Goal: Task Accomplishment & Management: Use online tool/utility

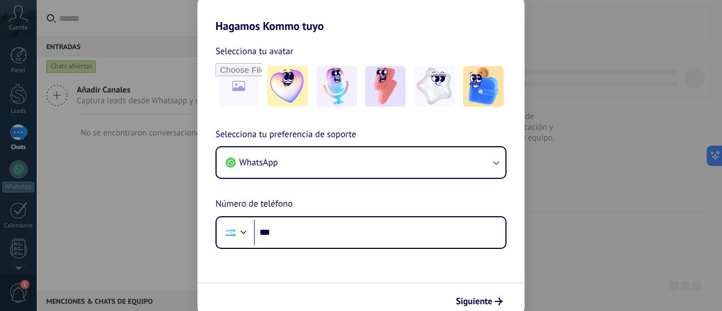
click at [569, 27] on div "Hagamos Kommo tuyo Selecciona tu avatar Selecciona tu preferencia de soporte Wh…" at bounding box center [361, 155] width 722 height 311
click at [468, 299] on span "Siguiente" at bounding box center [474, 301] width 37 height 8
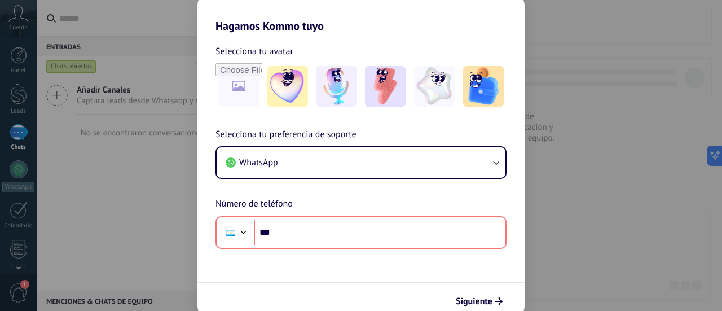
click at [185, 15] on div "Hagamos Kommo tuyo Selecciona tu avatar Selecciona tu preferencia de soporte Wh…" at bounding box center [361, 155] width 722 height 311
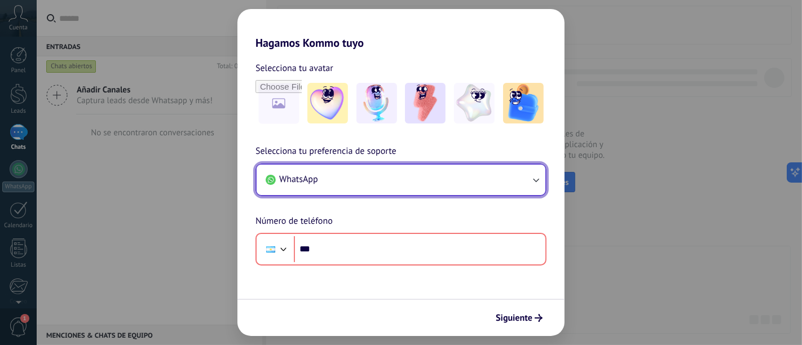
click at [531, 173] on button "WhatsApp" at bounding box center [401, 180] width 289 height 30
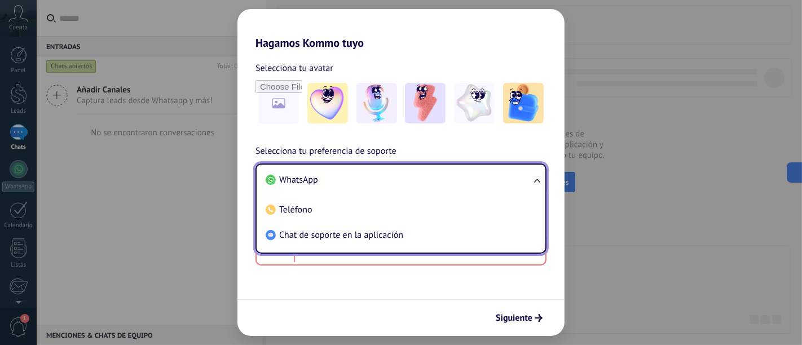
click at [431, 310] on div "Siguiente" at bounding box center [401, 317] width 327 height 37
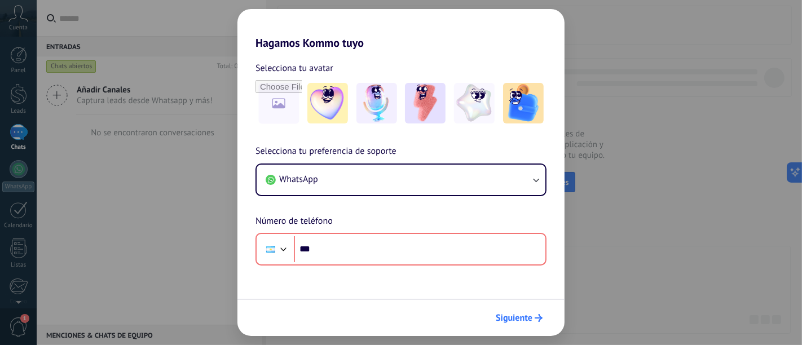
click at [519, 310] on span "Siguiente" at bounding box center [514, 318] width 37 height 8
click at [713, 14] on div "Hagamos Kommo tuyo Selecciona tu avatar Selecciona tu preferencia de soporte Wh…" at bounding box center [401, 172] width 802 height 345
click at [161, 248] on div "Hagamos Kommo tuyo Selecciona tu avatar Selecciona tu preferencia de soporte Wh…" at bounding box center [401, 172] width 802 height 345
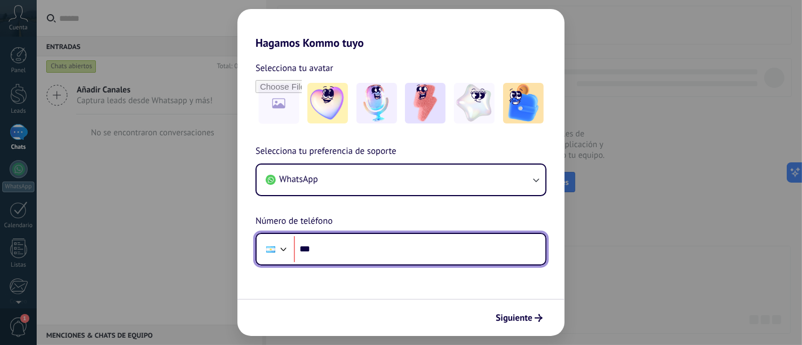
click at [448, 247] on input "***" at bounding box center [420, 249] width 252 height 26
type input "**********"
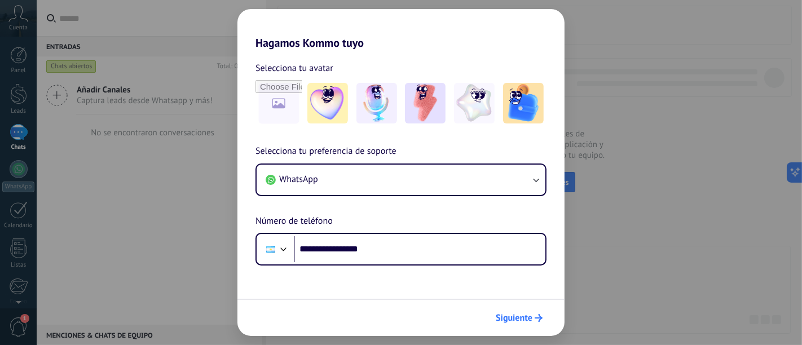
click at [521, 310] on span "Siguiente" at bounding box center [514, 318] width 37 height 8
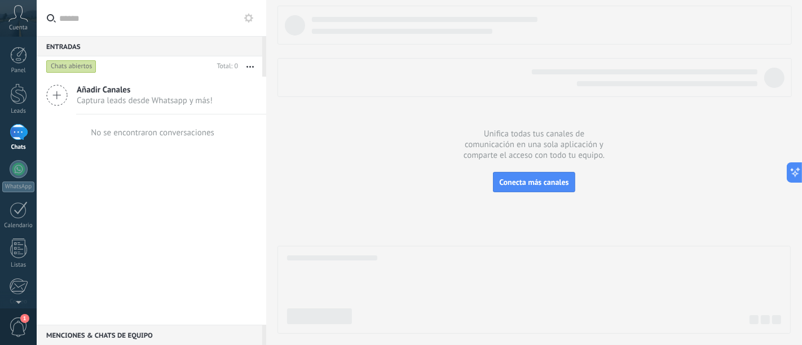
click at [10, 310] on span "1" at bounding box center [18, 328] width 19 height 20
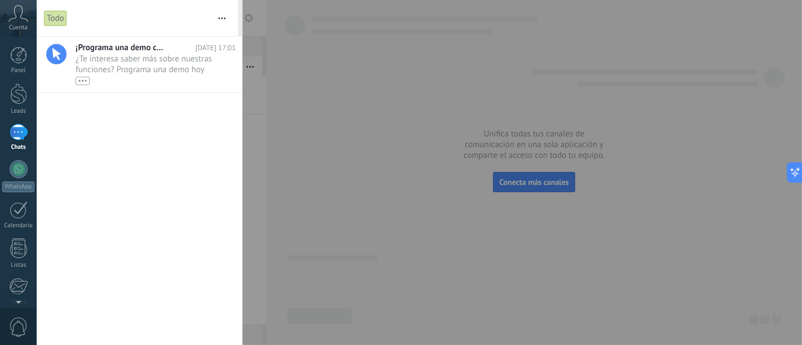
click at [118, 117] on div "¡Programa una demo con un experto! [DATE] 17:01 ¿Te interesa saber más sobre nu…" at bounding box center [139, 191] width 205 height 309
click at [123, 62] on span "¿Te interesa saber más sobre nuestras funciones? Programa una demo hoy mismo! •…" at bounding box center [145, 70] width 139 height 32
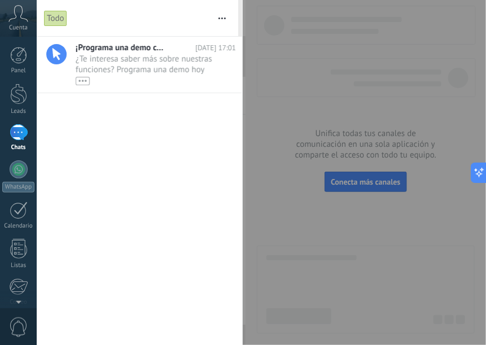
click at [267, 128] on div at bounding box center [243, 172] width 486 height 345
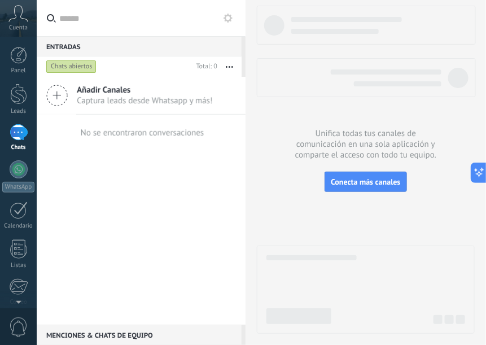
click at [16, 24] on span "Cuenta" at bounding box center [18, 27] width 19 height 7
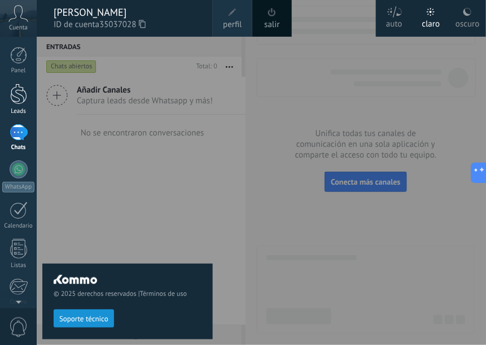
click at [23, 97] on div at bounding box center [18, 94] width 17 height 21
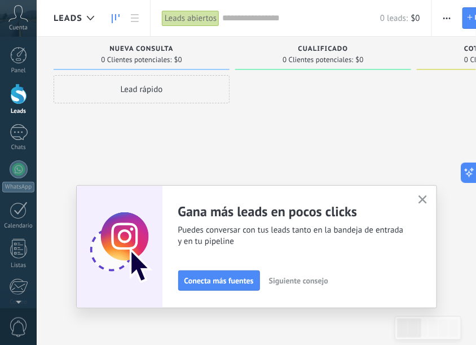
click at [19, 11] on icon at bounding box center [18, 13] width 20 height 17
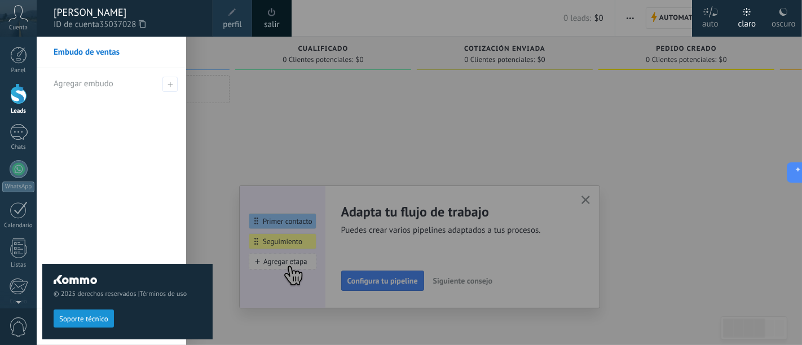
click at [284, 125] on div at bounding box center [438, 172] width 802 height 345
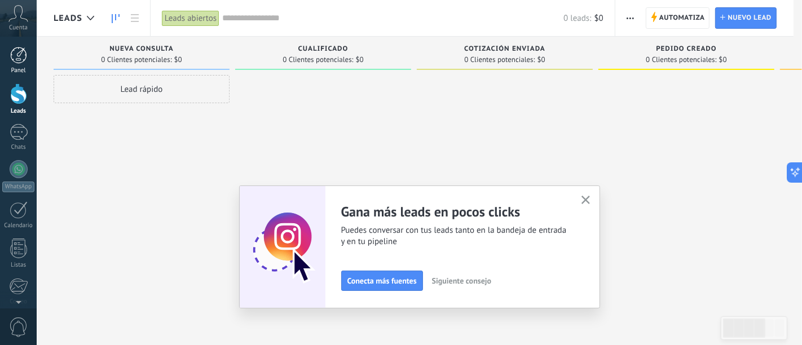
click at [14, 53] on div at bounding box center [18, 55] width 17 height 17
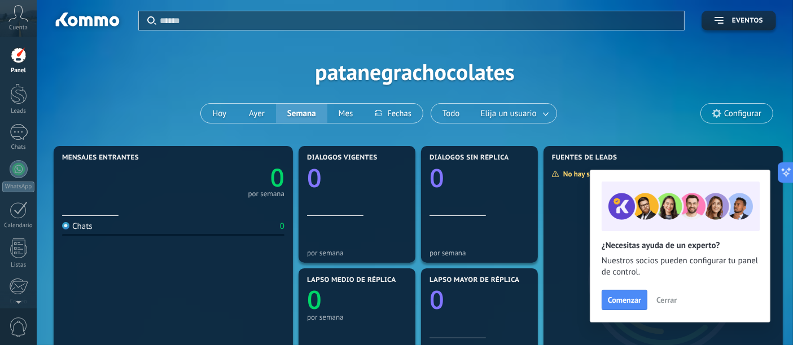
click at [665, 300] on span "Cerrar" at bounding box center [666, 300] width 20 height 8
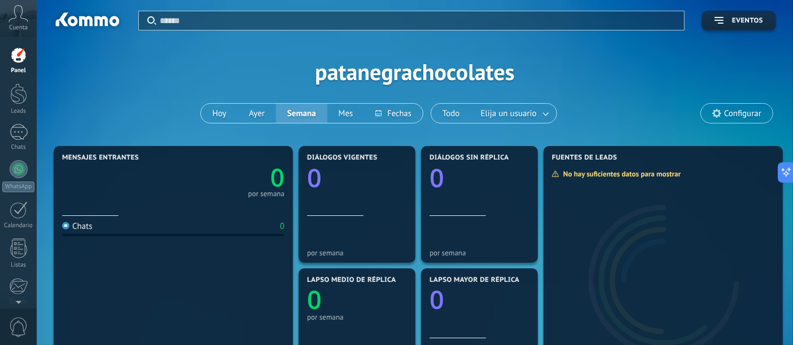
scroll to position [63, 0]
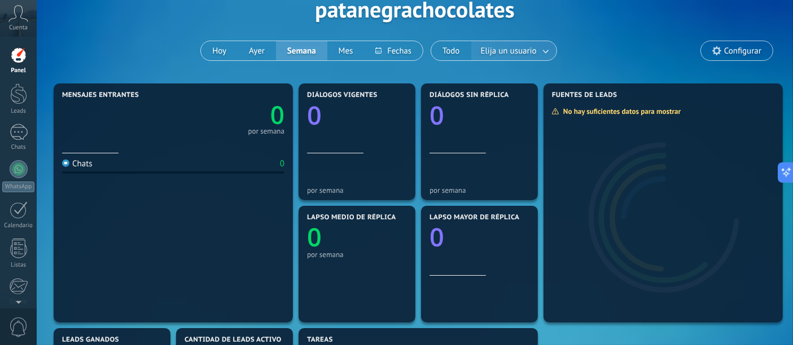
click at [503, 50] on span "Elija un usuario" at bounding box center [509, 50] width 60 height 15
click at [537, 51] on link at bounding box center [546, 51] width 20 height 19
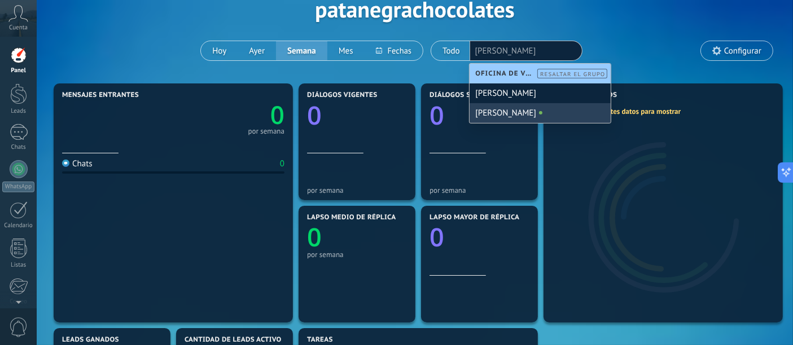
click at [492, 111] on div "[PERSON_NAME]" at bounding box center [539, 113] width 141 height 20
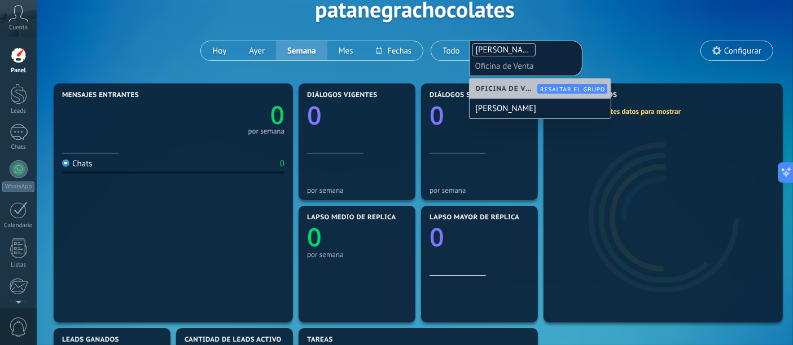
click at [604, 51] on div "Aplicar Eventos patanegrachocolates Hoy Ayer Semana Mes Todo Elija un usuario […" at bounding box center [415, 8] width 722 height 143
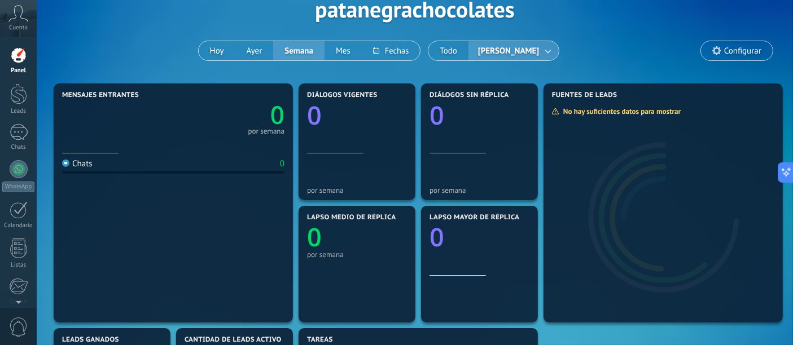
click at [503, 47] on span "[PERSON_NAME]" at bounding box center [508, 50] width 65 height 15
click at [446, 51] on button "Todo" at bounding box center [448, 50] width 40 height 19
click at [256, 124] on link "0" at bounding box center [228, 115] width 111 height 34
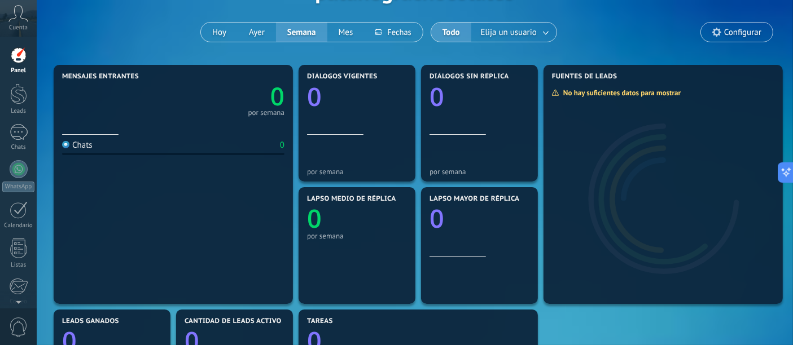
scroll to position [63, 0]
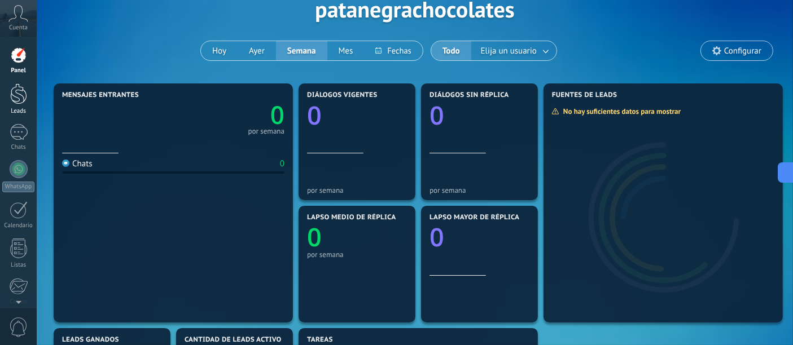
click at [17, 95] on div at bounding box center [18, 94] width 17 height 21
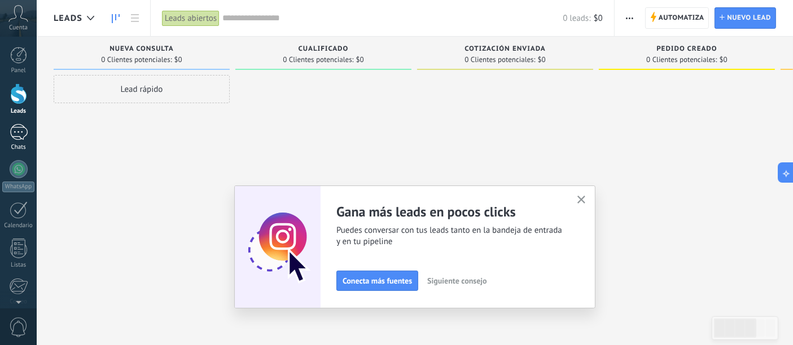
click at [17, 130] on div at bounding box center [19, 132] width 18 height 16
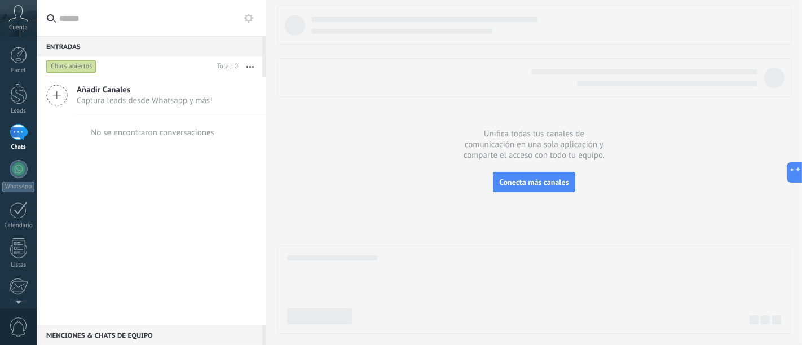
click at [20, 131] on div at bounding box center [19, 132] width 18 height 16
click at [106, 89] on span "Añadir Canales" at bounding box center [145, 90] width 136 height 11
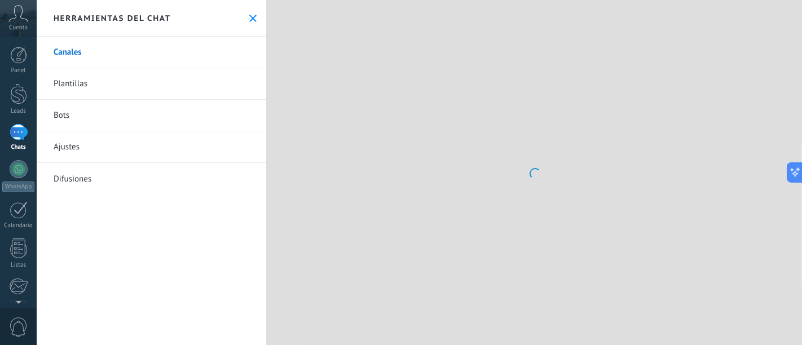
click at [61, 52] on link "Canales" at bounding box center [152, 53] width 230 height 32
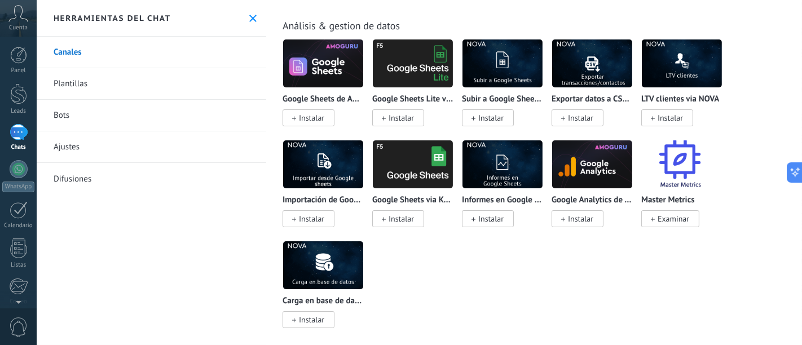
scroll to position [3386, 0]
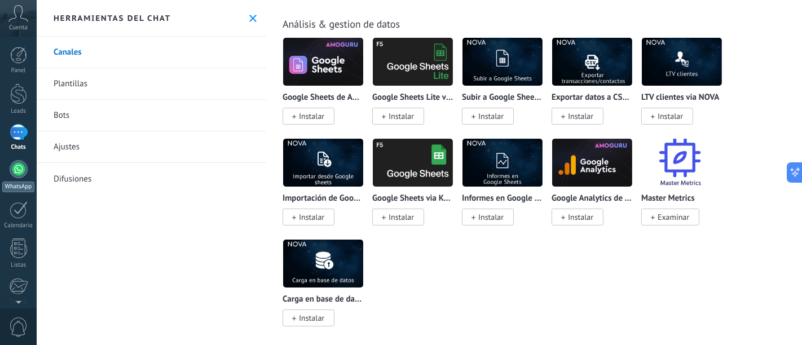
click at [14, 168] on div at bounding box center [19, 169] width 18 height 18
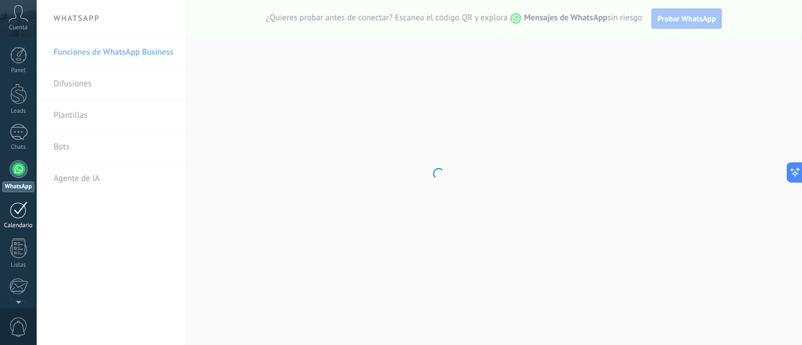
click at [34, 207] on link "Calendario" at bounding box center [18, 215] width 37 height 28
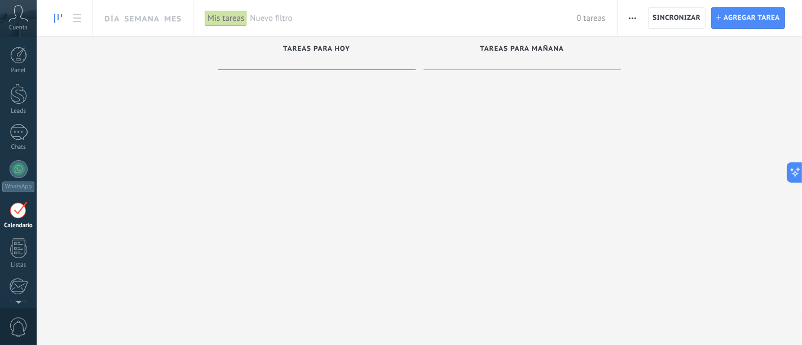
scroll to position [32, 0]
drag, startPoint x: 394, startPoint y: 133, endPoint x: 302, endPoint y: 149, distance: 93.4
click at [302, 149] on div at bounding box center [316, 195] width 197 height 243
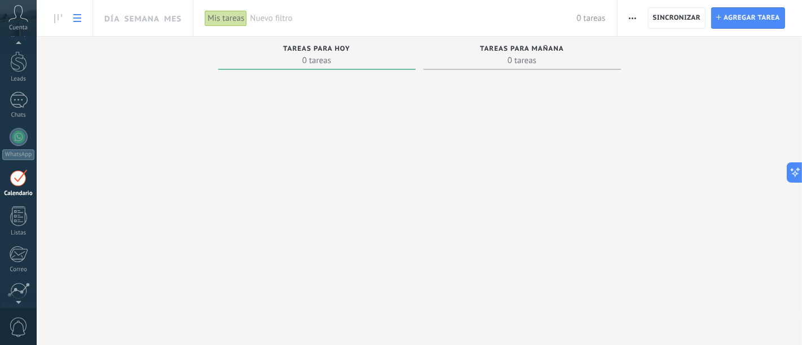
click at [71, 17] on link at bounding box center [77, 18] width 19 height 22
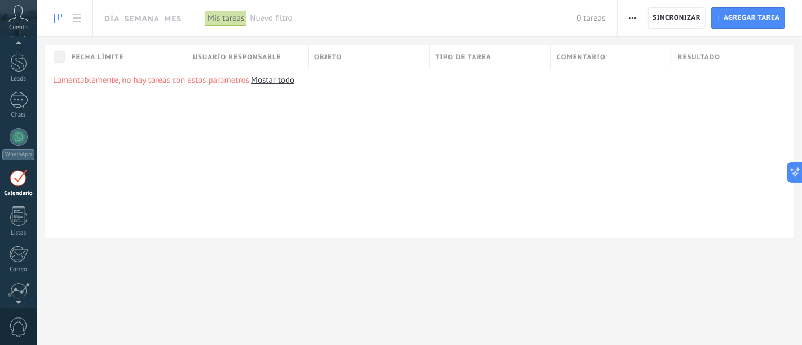
click at [59, 18] on icon at bounding box center [58, 18] width 8 height 9
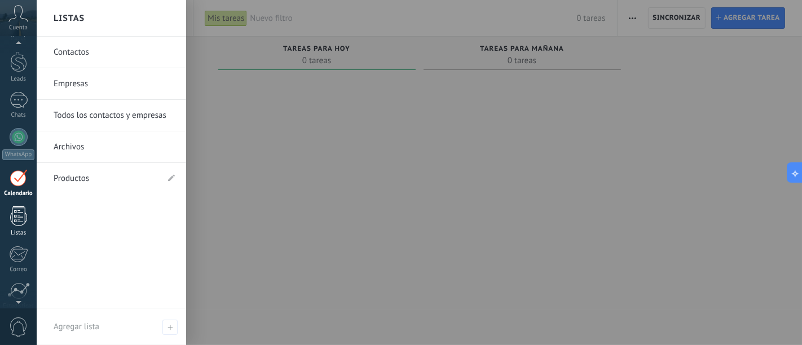
click at [7, 221] on link "Listas" at bounding box center [18, 222] width 37 height 30
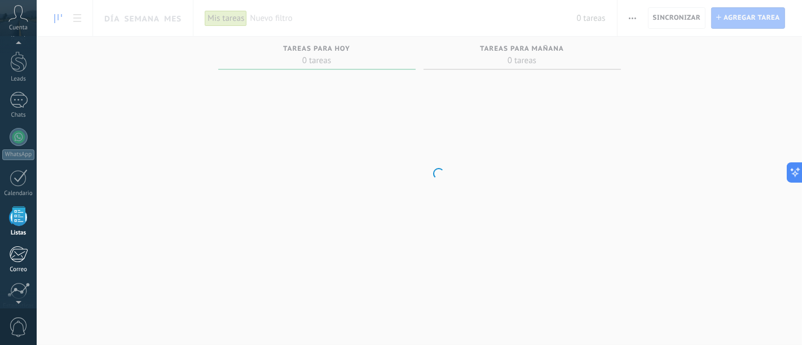
scroll to position [69, 0]
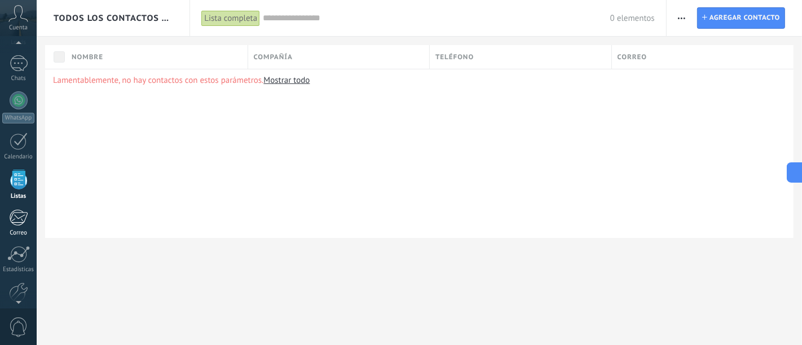
click at [14, 215] on div at bounding box center [18, 217] width 19 height 17
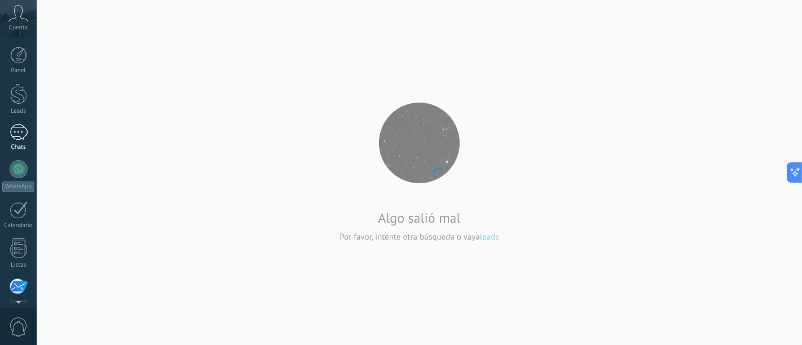
drag, startPoint x: 17, startPoint y: 138, endPoint x: 28, endPoint y: 141, distance: 11.2
click at [17, 138] on div at bounding box center [19, 132] width 18 height 16
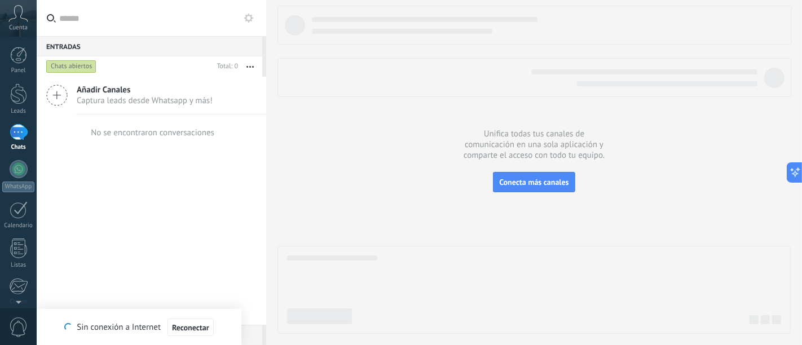
click at [135, 94] on span "Añadir Canales" at bounding box center [145, 90] width 136 height 11
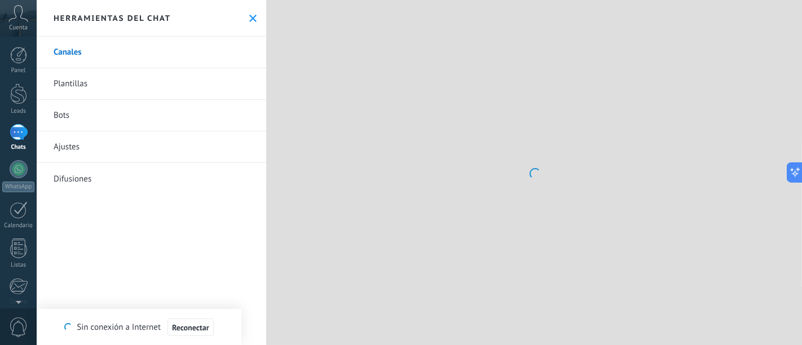
click at [64, 87] on link "Plantillas" at bounding box center [152, 84] width 230 height 32
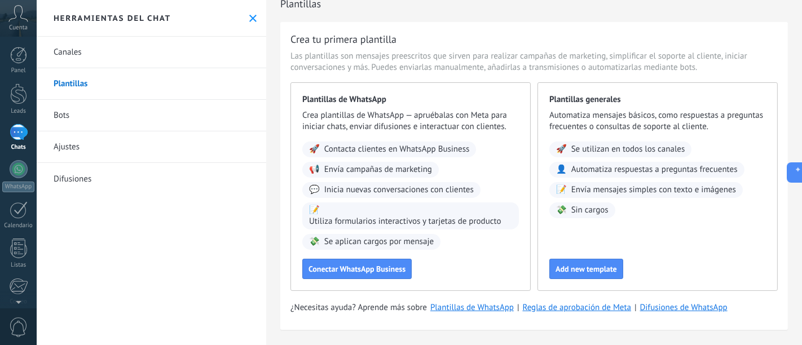
scroll to position [23, 0]
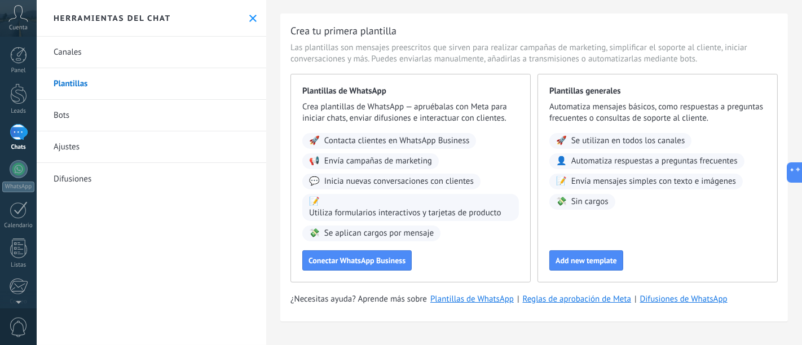
click at [79, 113] on link "Bots" at bounding box center [152, 116] width 230 height 32
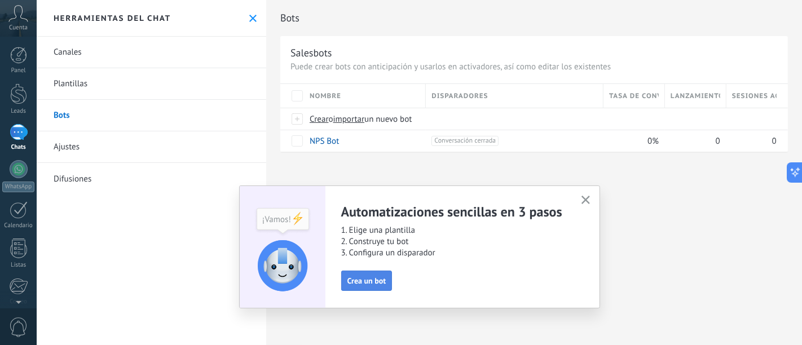
click at [365, 282] on span "Crea un bot" at bounding box center [367, 281] width 39 height 8
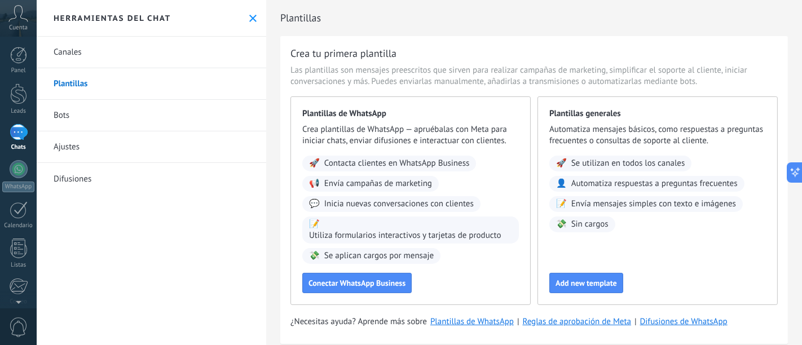
click at [75, 113] on link "Bots" at bounding box center [152, 116] width 230 height 32
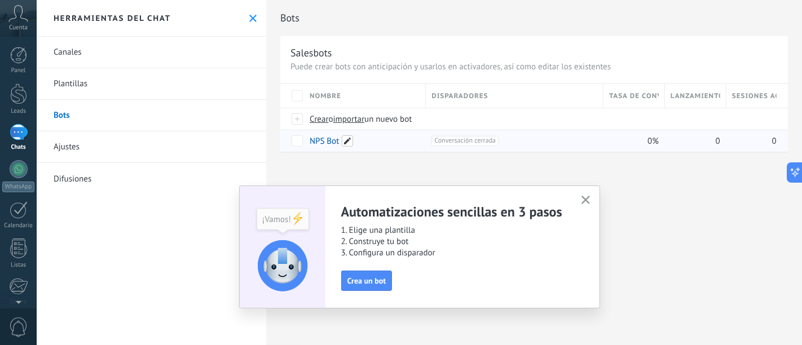
click at [347, 140] on span at bounding box center [347, 140] width 11 height 11
click at [486, 169] on div "Bots Salesbots Puede crear bots con anticipación y usarlos en activadores, así …" at bounding box center [534, 88] width 536 height 176
click at [319, 120] on span "Crear" at bounding box center [319, 119] width 19 height 11
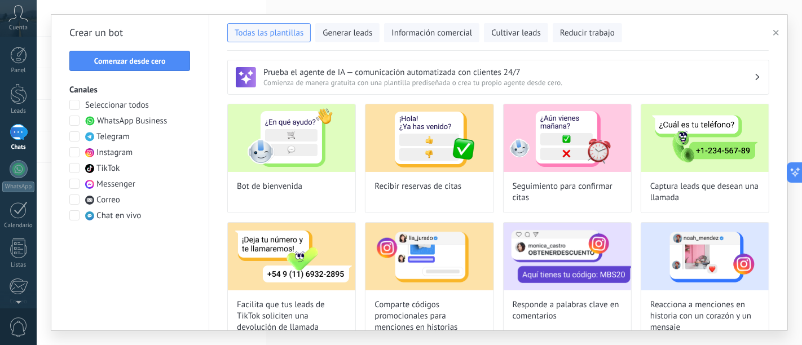
click at [316, 73] on h3 "Prueba el agente de IA — comunicación automatizada con clientes 24/7" at bounding box center [509, 72] width 491 height 11
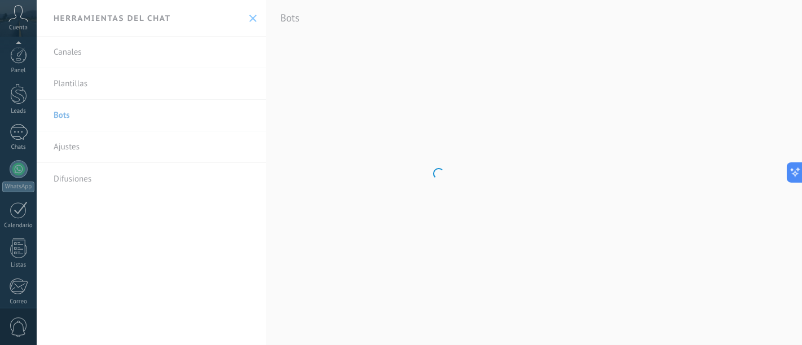
scroll to position [122, 0]
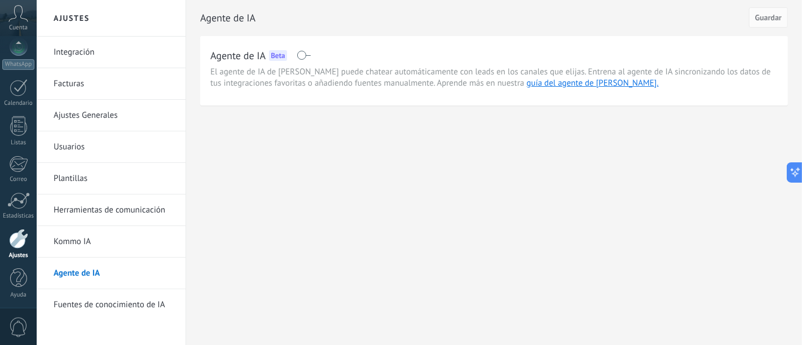
click at [107, 242] on link "Kommo IA" at bounding box center [114, 242] width 121 height 32
click at [21, 130] on div at bounding box center [19, 132] width 18 height 16
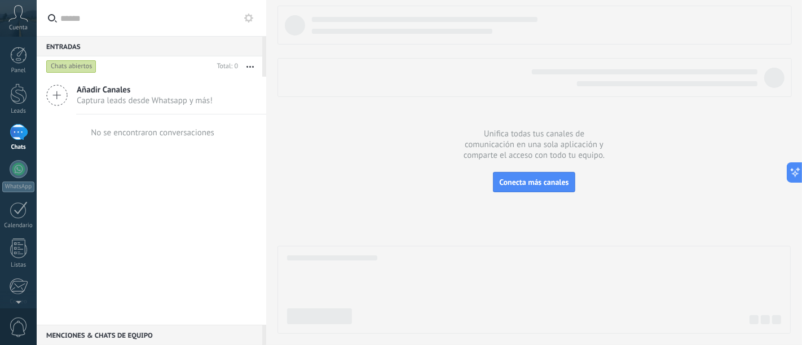
click at [111, 85] on span "Añadir Canales" at bounding box center [145, 90] width 136 height 11
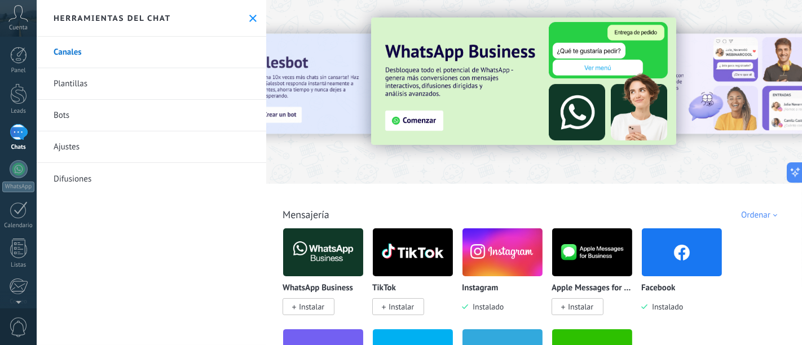
click at [69, 115] on link "Bots" at bounding box center [152, 116] width 230 height 32
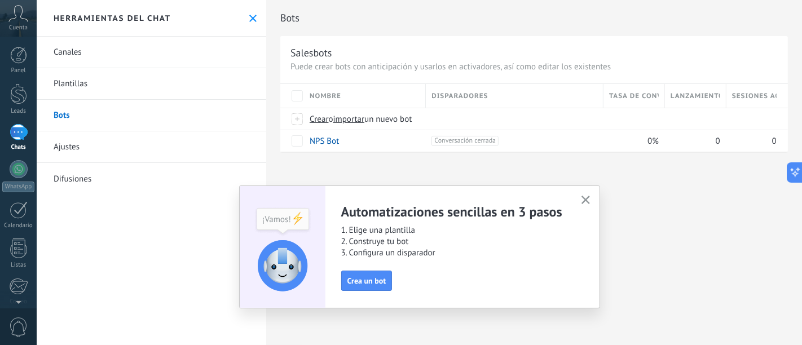
click at [586, 199] on use "button" at bounding box center [586, 200] width 8 height 8
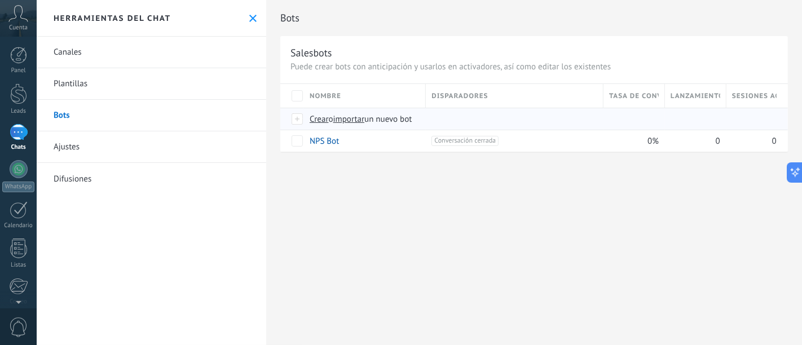
click at [314, 122] on span "Crear" at bounding box center [319, 119] width 19 height 11
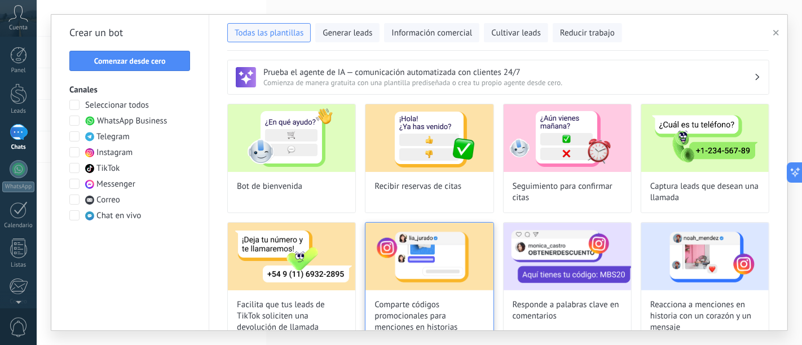
scroll to position [63, 0]
